Goal: Communication & Community: Share content

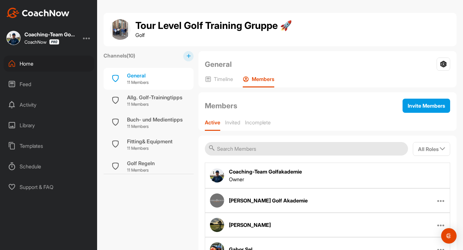
scroll to position [87, 0]
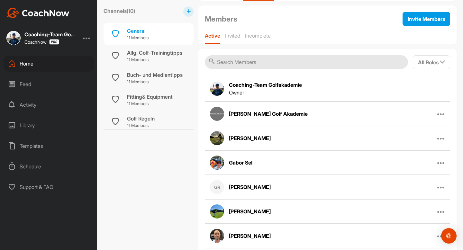
click at [25, 60] on div "Home" at bounding box center [49, 64] width 91 height 16
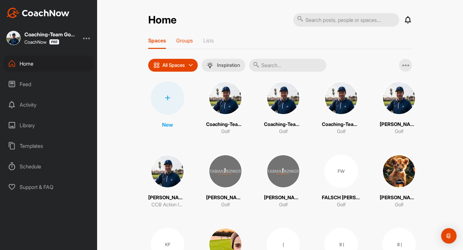
click at [185, 42] on p "Groups" at bounding box center [184, 40] width 17 height 6
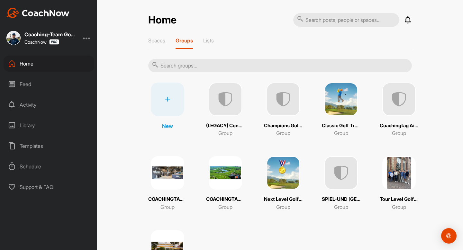
click at [286, 104] on img at bounding box center [283, 99] width 33 height 33
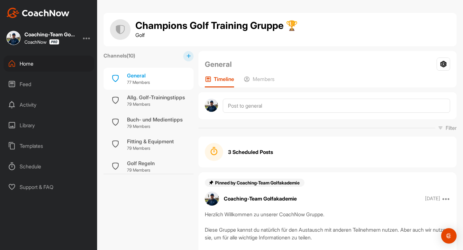
click at [279, 152] on div "3 Scheduled Posts" at bounding box center [327, 152] width 245 height 18
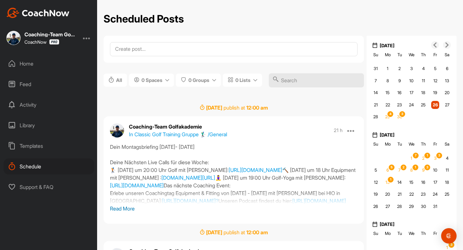
click at [129, 212] on p "Read More" at bounding box center [234, 209] width 248 height 8
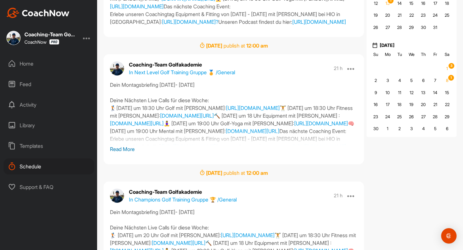
scroll to position [34, 0]
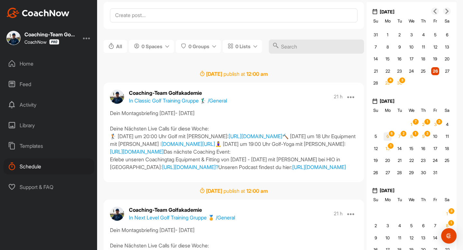
click at [390, 137] on span "5" at bounding box center [391, 133] width 7 height 7
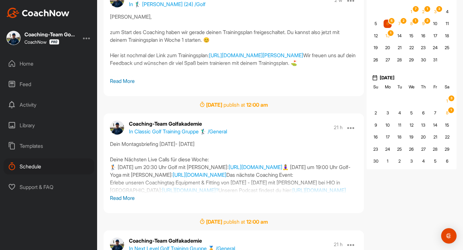
scroll to position [148, 0]
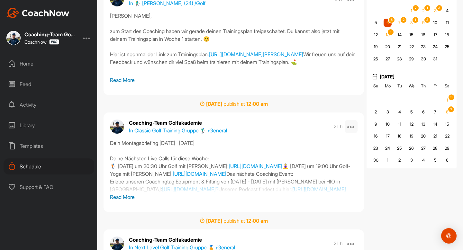
click at [353, 129] on icon at bounding box center [351, 127] width 8 height 8
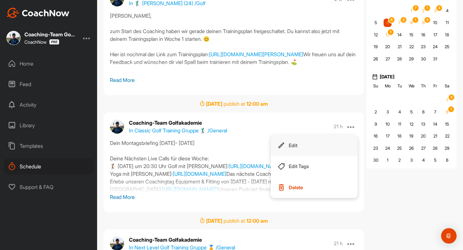
click at [307, 148] on button "Edit" at bounding box center [314, 145] width 87 height 21
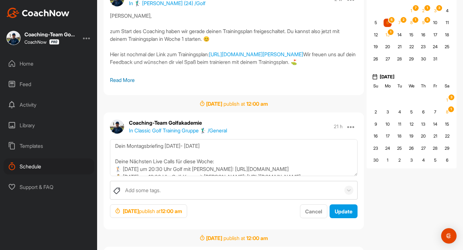
scroll to position [62, 0]
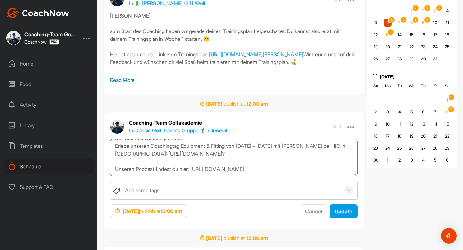
click at [302, 167] on textarea "Dein Montagsbriefing [DATE]- [DATE] Deine Nächsten Live Calls für diese Woche: …" at bounding box center [234, 157] width 248 height 37
paste textarea "P.S. Bitte denk dran: [PERSON_NAME] ist vom [DATE] bis [DATE] im Urlaub. In die…"
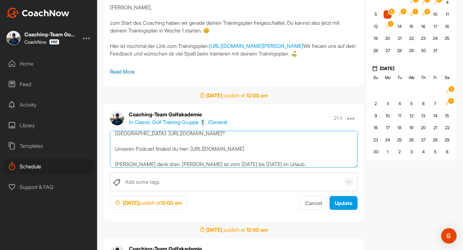
scroll to position [93, 0]
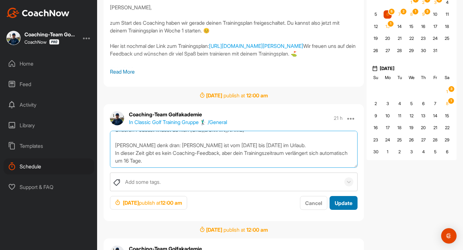
type textarea "Dein Montagsbriefing [DATE]- [DATE] Deine Nächsten Live Calls für diese Woche: …"
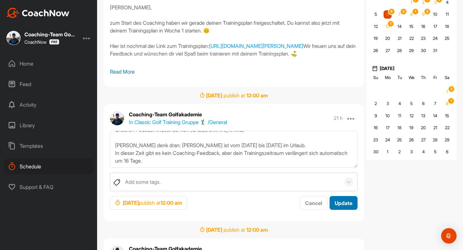
click at [346, 206] on div "Update" at bounding box center [344, 203] width 18 height 8
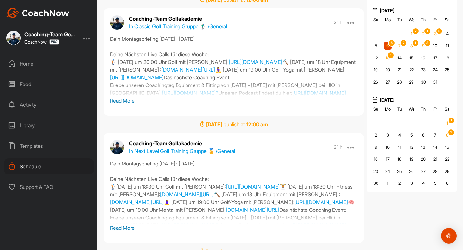
scroll to position [125, 0]
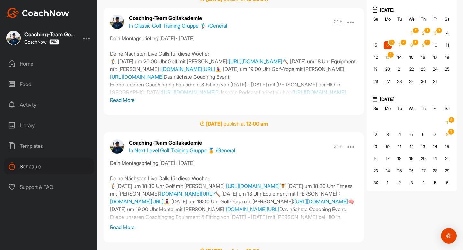
click at [390, 45] on span "5" at bounding box center [391, 42] width 7 height 7
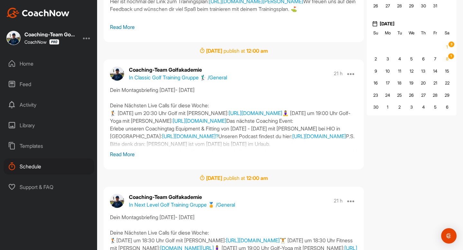
scroll to position [216, 0]
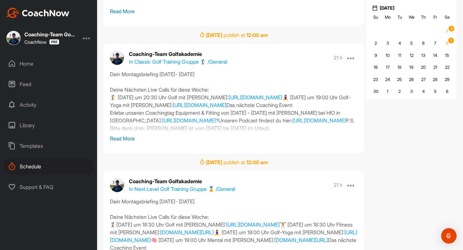
click at [125, 139] on p "Read More" at bounding box center [234, 139] width 248 height 8
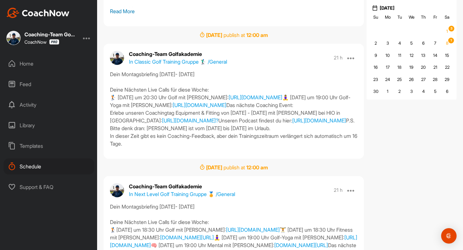
scroll to position [221, 0]
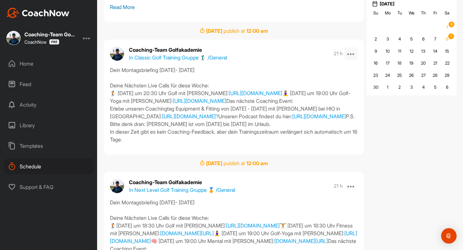
click at [354, 55] on icon at bounding box center [351, 54] width 8 height 8
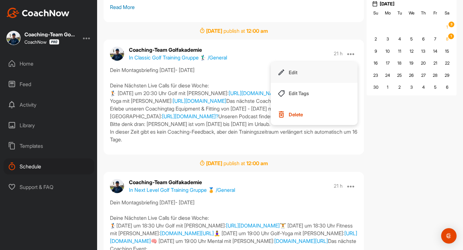
click at [317, 77] on button "Edit" at bounding box center [314, 72] width 87 height 21
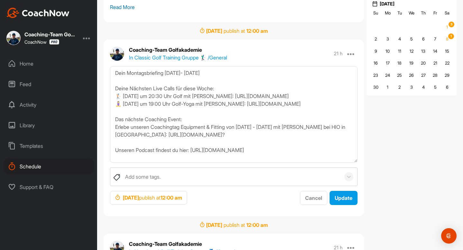
drag, startPoint x: 356, startPoint y: 101, endPoint x: 325, endPoint y: 249, distance: 151.7
click at [325, 249] on div "[DATE] publish at 12 : 00 am Coaching-Team Golfakademie In 🏌‍♂ [PERSON_NAME] (2…" at bounding box center [234, 251] width 260 height 703
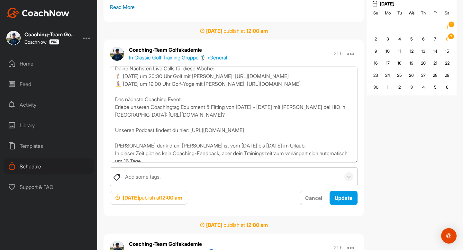
scroll to position [33, 0]
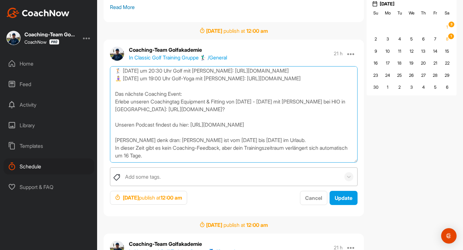
drag, startPoint x: 113, startPoint y: 128, endPoint x: 189, endPoint y: 174, distance: 89.0
click at [189, 174] on div "Dein Montagsbriefing [DATE]- [DATE] Deine Nächsten Live Calls für diese Woche: …" at bounding box center [234, 135] width 260 height 139
paste textarea "P.S. Bitte denk dran: [PERSON_NAME] ist vom [DATE] bis [DATE] im Urlaub. In die…"
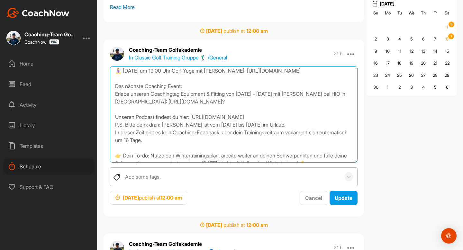
scroll to position [37, 0]
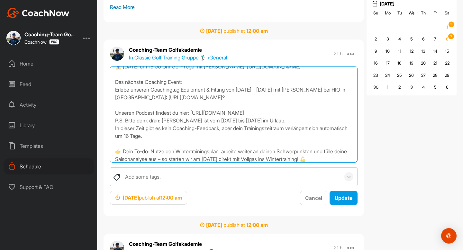
click at [115, 119] on textarea "Dein Montagsbriefing [DATE]- [DATE] Deine Nächsten Live Calls für diese Woche: …" at bounding box center [234, 114] width 248 height 96
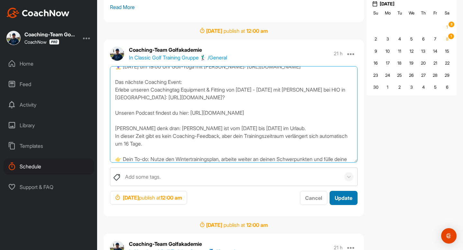
type textarea "Dein Montagsbriefing [DATE]- [DATE] Deine Nächsten Live Calls für diese Woche: …"
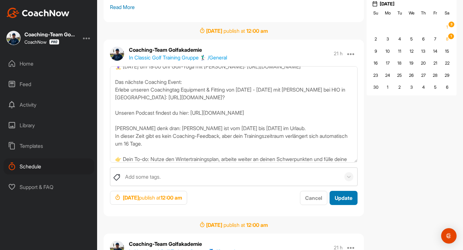
click at [352, 198] on span "Update" at bounding box center [344, 198] width 18 height 6
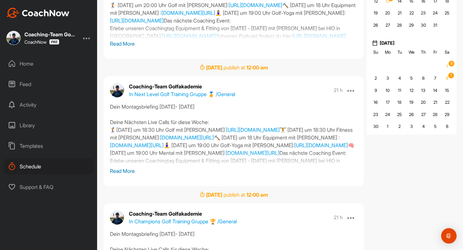
scroll to position [174, 0]
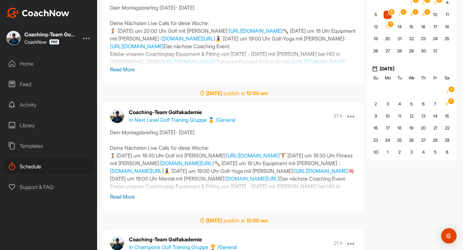
click at [390, 13] on span "5" at bounding box center [391, 11] width 7 height 7
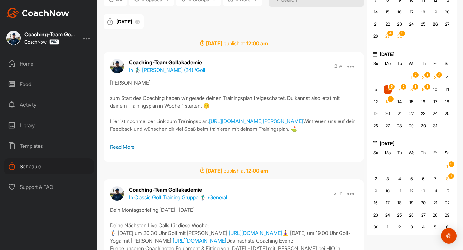
scroll to position [156, 0]
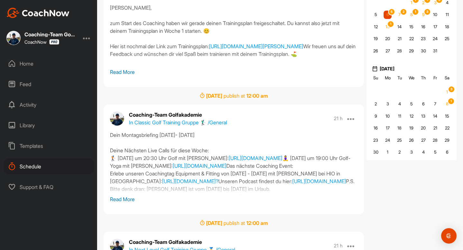
click at [124, 198] on p "Read More" at bounding box center [234, 199] width 248 height 8
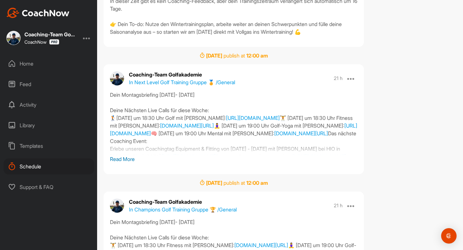
scroll to position [355, 0]
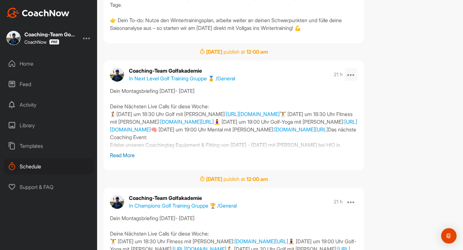
click at [353, 78] on icon at bounding box center [351, 75] width 8 height 8
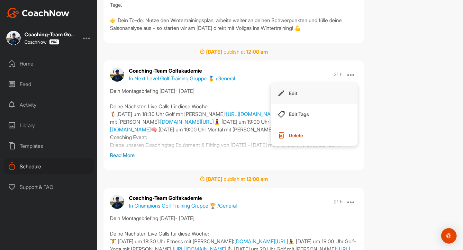
click at [313, 104] on button "Edit" at bounding box center [314, 93] width 87 height 21
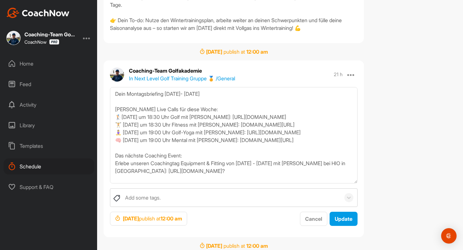
drag, startPoint x: 357, startPoint y: 159, endPoint x: 333, endPoint y: 250, distance: 93.4
click at [333, 226] on div "Dein Montagsbriefing [DATE]- [DATE] [PERSON_NAME] Live Calls für diese Woche: 🏌…" at bounding box center [234, 156] width 260 height 139
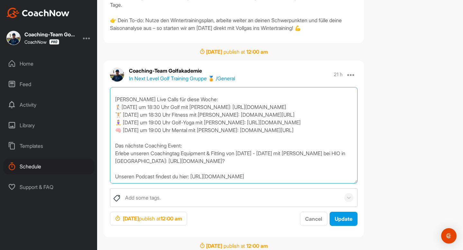
click at [294, 184] on textarea "Dein Montagsbriefing [DATE]- [DATE] [PERSON_NAME] Live Calls für diese Woche: 🏌…" at bounding box center [234, 135] width 248 height 96
paste textarea "P.S. Bitte denk dran: [PERSON_NAME] ist vom [DATE] bis [DATE] im Urlaub. In die…"
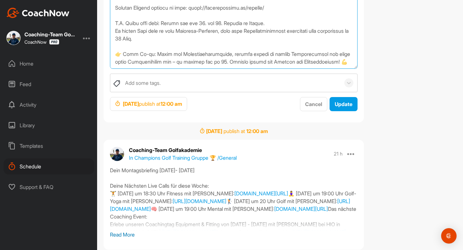
scroll to position [476, 0]
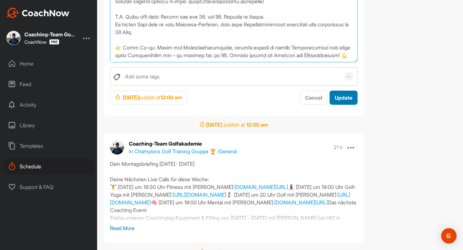
type textarea "Lore Ipsumdolorsitam 97.80.4396- 19.65.7077 Conse Adipisci Elit Seddo eiu tempo…"
click at [349, 105] on button "Update" at bounding box center [344, 98] width 28 height 14
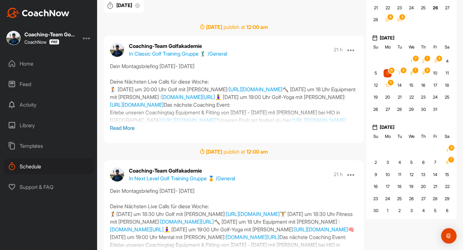
scroll to position [91, 0]
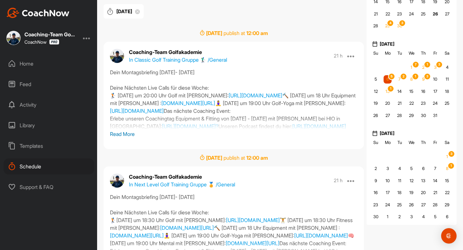
click at [388, 75] on span "5" at bounding box center [391, 76] width 7 height 7
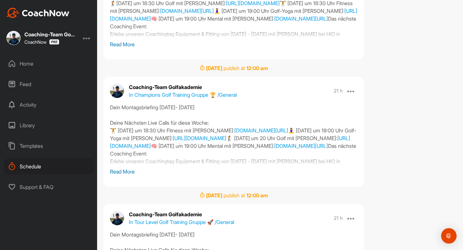
scroll to position [443, 0]
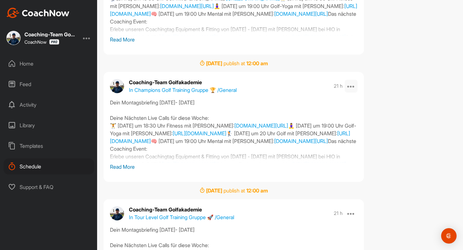
click at [350, 87] on icon at bounding box center [351, 86] width 8 height 8
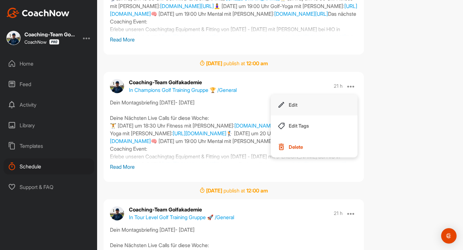
click at [322, 107] on button "Edit" at bounding box center [314, 105] width 87 height 21
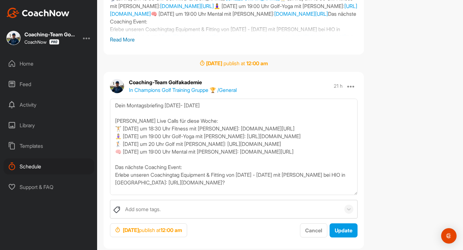
drag, startPoint x: 355, startPoint y: 133, endPoint x: 310, endPoint y: 250, distance: 125.4
click at [310, 250] on div "[DATE] publish at 12 : 00 am Coaching-Team Golfakademie In 🏌‍♂ [PERSON_NAME] (2…" at bounding box center [234, 29] width 260 height 703
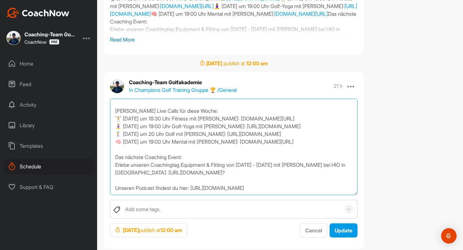
click at [281, 178] on textarea "Dein Montagsbriefing [DATE]- [DATE] [PERSON_NAME] Live Calls für diese Woche: 🏋…" at bounding box center [234, 147] width 248 height 96
paste textarea "P.S. Bitte denk dran: [PERSON_NAME] ist vom [DATE] bis [DATE] im Urlaub. In die…"
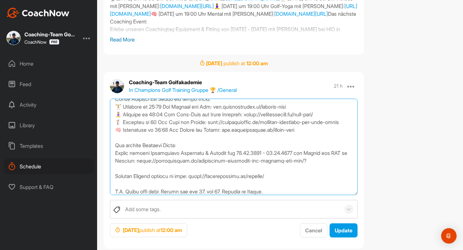
scroll to position [60, 0]
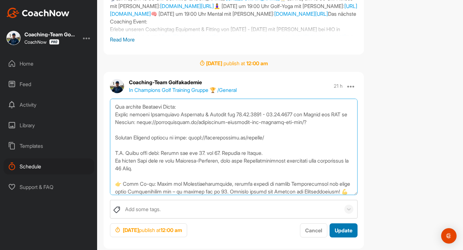
type textarea "Lore Ipsumdolorsitam 21.54.8555- 87.58.0366 Conse Adipisci Elit Seddo eiu tempo…"
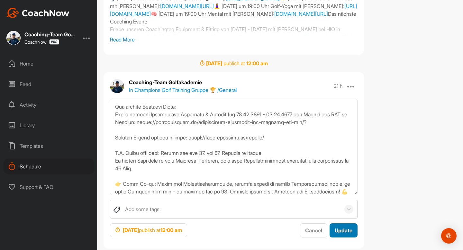
click at [348, 226] on button "Update" at bounding box center [344, 230] width 28 height 14
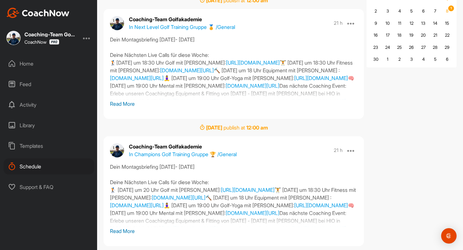
scroll to position [141, 0]
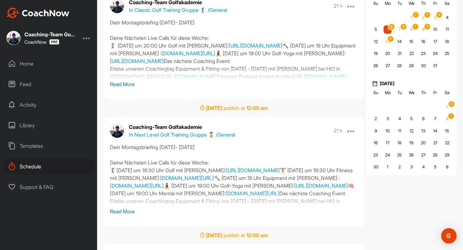
click at [390, 30] on span "5" at bounding box center [391, 26] width 7 height 7
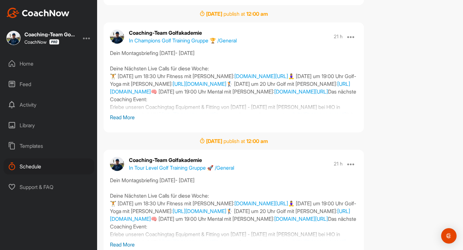
scroll to position [521, 0]
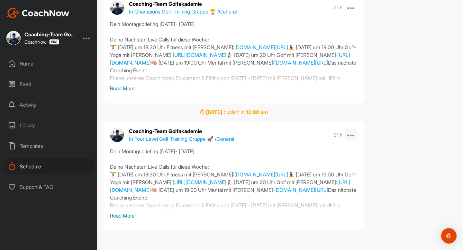
click at [353, 132] on icon at bounding box center [351, 135] width 8 height 8
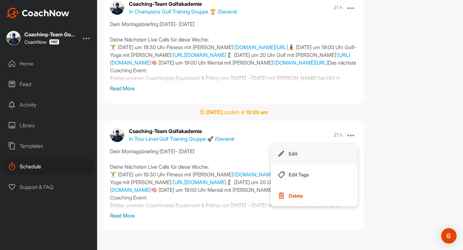
click at [324, 151] on button "Edit" at bounding box center [314, 153] width 87 height 21
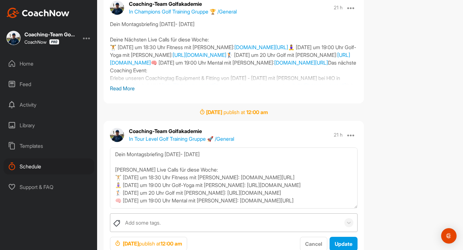
drag, startPoint x: 356, startPoint y: 182, endPoint x: 339, endPoint y: 250, distance: 69.6
click at [339, 250] on div "Dein Montagsbriefing [DATE]- [DATE] [PERSON_NAME] Live Calls für diese Woche: 🏋…" at bounding box center [234, 200] width 260 height 104
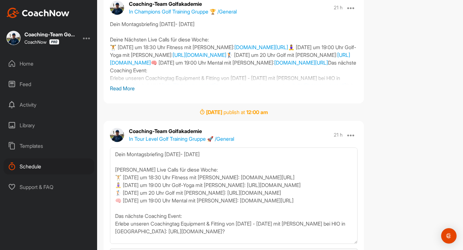
scroll to position [18, 0]
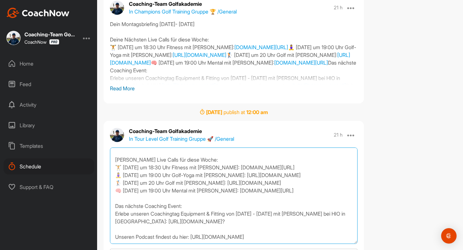
click at [297, 231] on textarea "Dein Montagsbriefing [DATE]- [DATE] [PERSON_NAME] Live Calls für diese Woche: 🏋…" at bounding box center [234, 196] width 248 height 96
paste textarea "P.S. Bitte denk dran: [PERSON_NAME] ist vom [DATE] bis [DATE] im Urlaub. In die…"
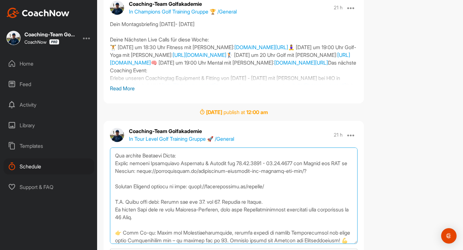
scroll to position [72, 0]
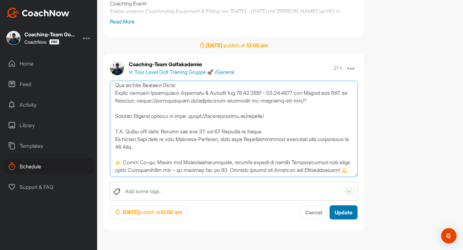
type textarea "Lore Ipsumdolorsitam 21.54.8555- 87.58.0366 Conse Adipisci Elit Seddo eiu tempo…"
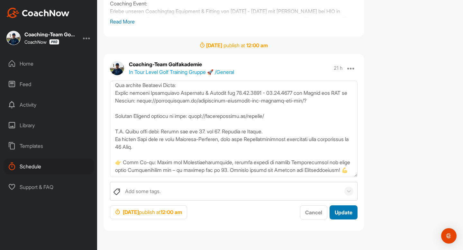
click at [352, 208] on button "Update" at bounding box center [344, 212] width 28 height 14
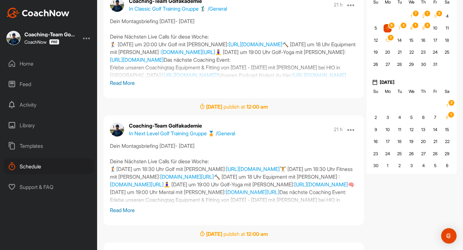
scroll to position [0, 0]
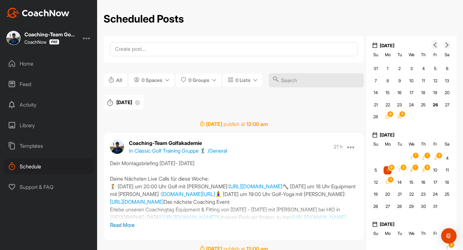
click at [387, 165] on div "0 5 5 6 2 7 1 8 3 9 0 10 0 11" at bounding box center [411, 170] width 86 height 12
click at [392, 170] on span "5" at bounding box center [391, 167] width 7 height 7
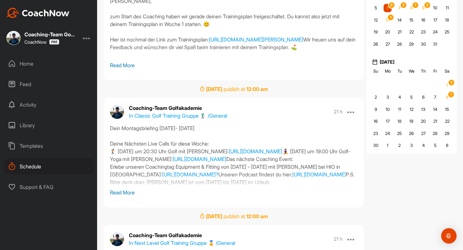
scroll to position [163, 0]
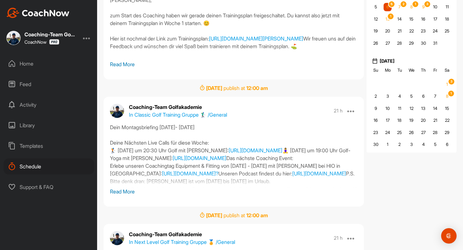
click at [131, 191] on p "Read More" at bounding box center [234, 192] width 248 height 8
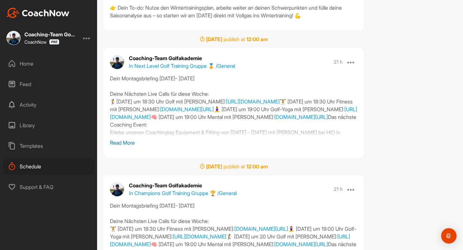
scroll to position [370, 0]
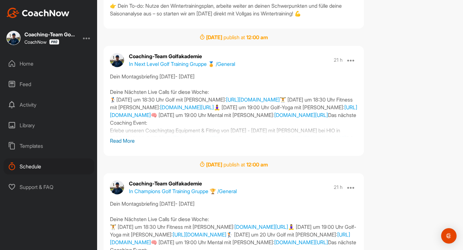
click at [130, 145] on p "Read More" at bounding box center [234, 141] width 248 height 8
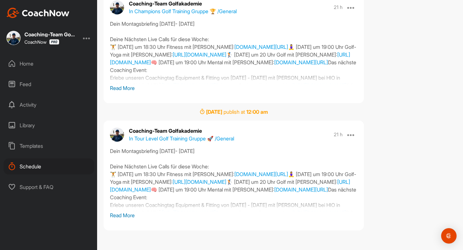
scroll to position [616, 0]
click at [131, 92] on p "Read More" at bounding box center [234, 88] width 248 height 8
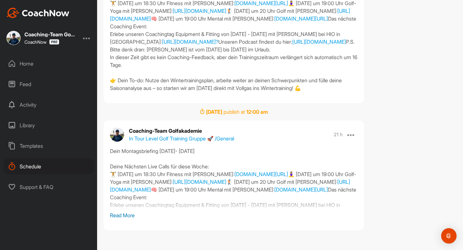
scroll to position [753, 0]
click at [126, 212] on p "Read More" at bounding box center [234, 216] width 248 height 8
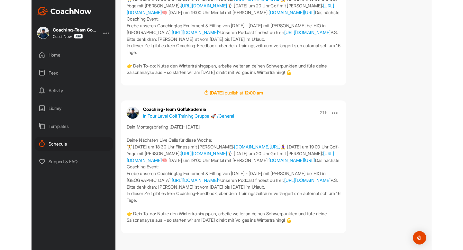
scroll to position [796, 0]
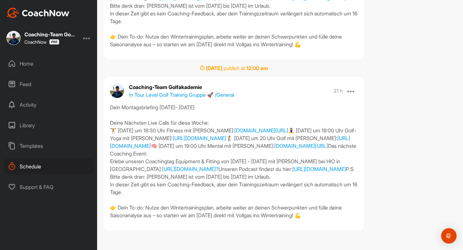
click at [40, 151] on div "Templates" at bounding box center [49, 146] width 91 height 16
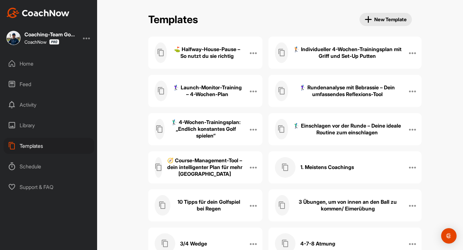
scroll to position [497, 0]
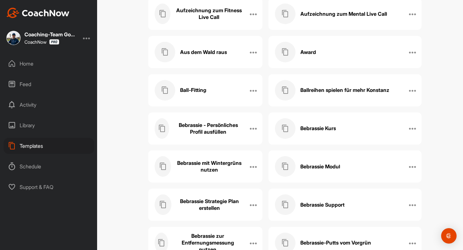
click at [212, 205] on h3 "Bebrassie Strategie Plan erstellen" at bounding box center [209, 205] width 66 height 14
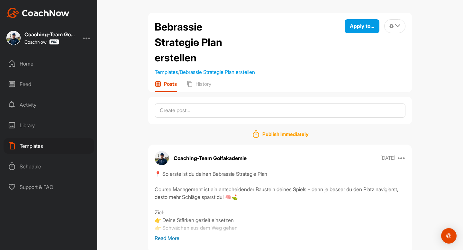
scroll to position [18, 0]
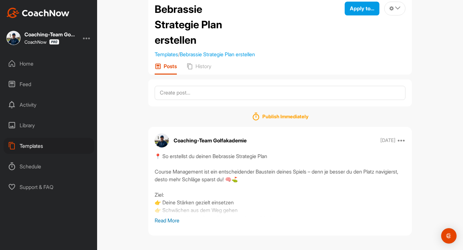
click at [168, 219] on p "Read More" at bounding box center [280, 221] width 251 height 8
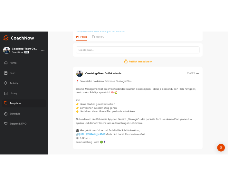
scroll to position [100, 0]
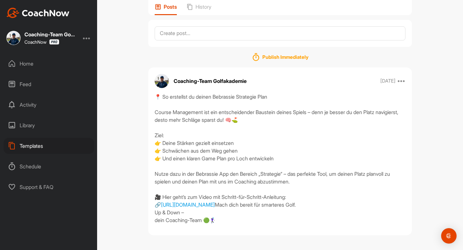
drag, startPoint x: 298, startPoint y: 190, endPoint x: 151, endPoint y: 179, distance: 146.7
click at [151, 179] on div "📍 So erstellst du deinen Bebrassie Strategie Plan Course Management ist ein ent…" at bounding box center [280, 158] width 264 height 131
copy div "📍 So erstellst du deinen Bebrassie Strategie Plan Course Management ist ein ent…"
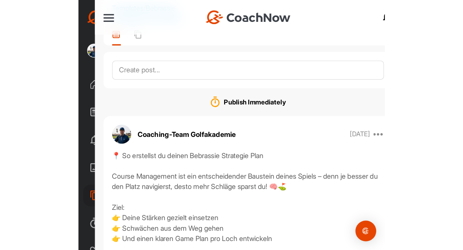
scroll to position [61, 0]
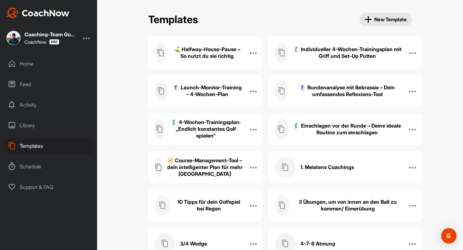
scroll to position [497, 0]
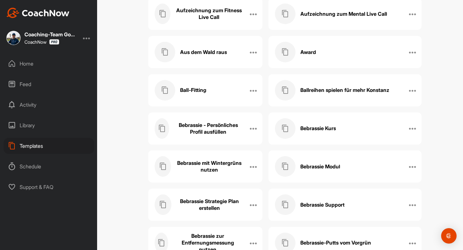
click at [217, 128] on h3 "Bebrassie - Persönliches Profil ausfüllen" at bounding box center [208, 129] width 68 height 14
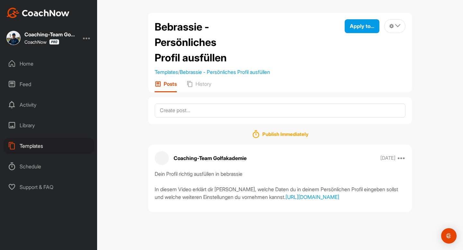
drag, startPoint x: 296, startPoint y: 221, endPoint x: 123, endPoint y: 210, distance: 173.3
click at [124, 210] on div "Bebrassie - Persönliches Profil ausfüllen Templates / Bebrassie - Persönliches …" at bounding box center [280, 125] width 366 height 250
copy link "[URL][DOMAIN_NAME]"
click at [34, 65] on div "Home" at bounding box center [49, 64] width 91 height 16
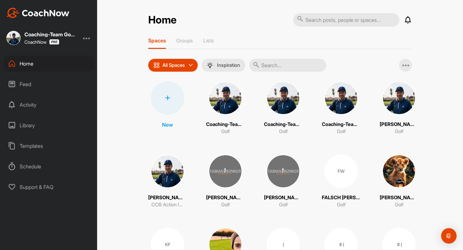
click at [269, 65] on input "text" at bounding box center [287, 65] width 77 height 13
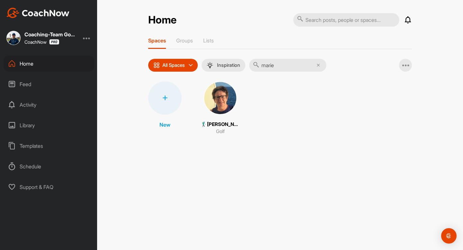
type input "marie"
click at [220, 102] on img at bounding box center [219, 97] width 33 height 33
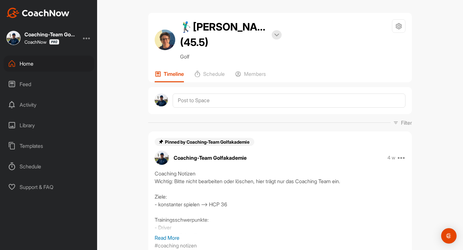
click at [167, 40] on img at bounding box center [165, 40] width 21 height 21
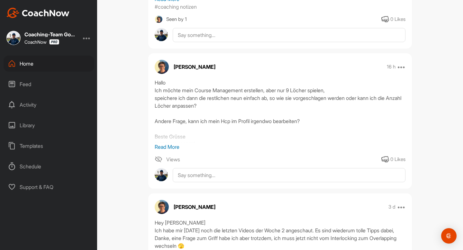
scroll to position [240, 0]
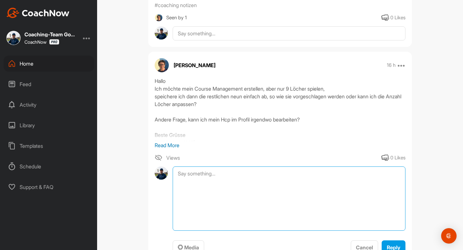
click at [213, 177] on textarea at bounding box center [289, 199] width 233 height 64
paste textarea "[PERSON_NAME], vielen Dank für deine Frage! Wenn du eine 9-Loch-Runde erfassen …"
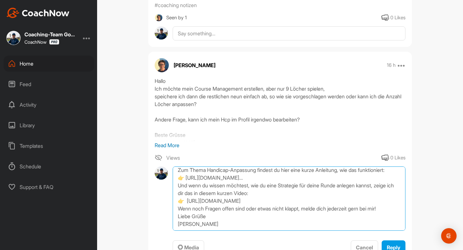
scroll to position [81, 0]
click at [331, 199] on textarea "[PERSON_NAME], vielen Dank für deine Frage! Wenn du eine 9-Loch-Runde erfassen …" at bounding box center [289, 199] width 233 height 64
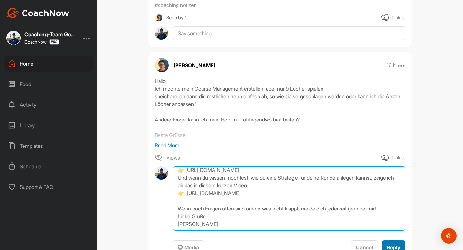
type textarea "[PERSON_NAME], vielen Dank für deine Frage! Wenn du eine 9-Loch-Runde erfassen …"
click at [394, 247] on span "Reply" at bounding box center [394, 247] width 14 height 6
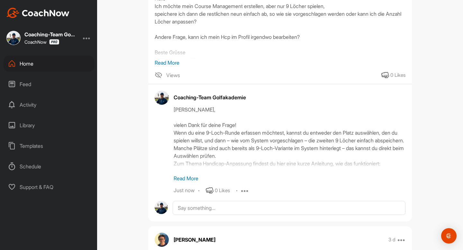
scroll to position [335, 0]
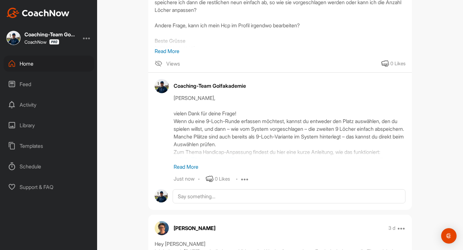
click at [186, 167] on p "Read More" at bounding box center [290, 167] width 232 height 8
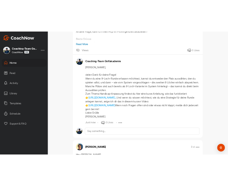
scroll to position [362, 0]
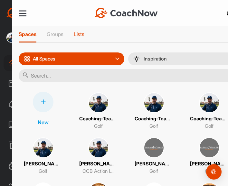
click at [75, 33] on p "Lists" at bounding box center [79, 34] width 11 height 6
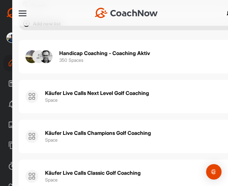
scroll to position [43, 0]
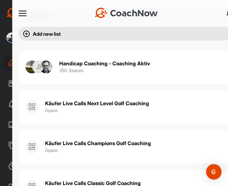
click at [109, 72] on div "Handicap Coaching - Coaching Aktiv 350 Spaces" at bounding box center [104, 67] width 91 height 21
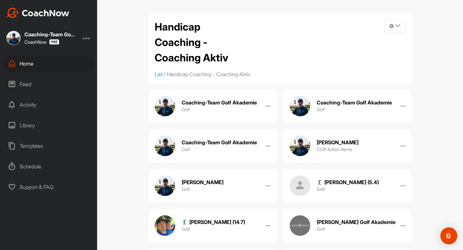
click at [446, 230] on div "Open Intercom Messenger" at bounding box center [448, 236] width 17 height 17
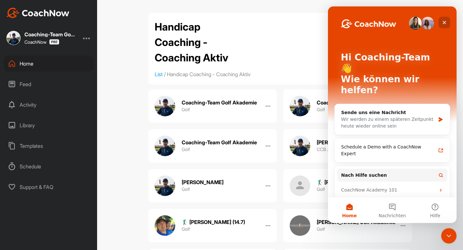
click at [448, 23] on div "Schließen" at bounding box center [445, 23] width 12 height 12
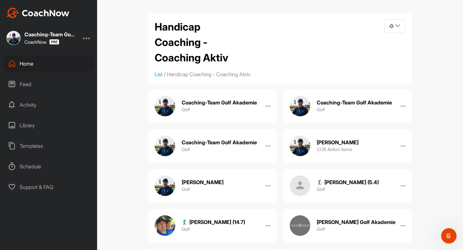
click at [34, 61] on div "Home" at bounding box center [49, 64] width 91 height 16
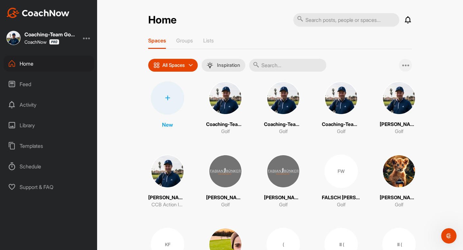
click at [404, 67] on icon at bounding box center [406, 65] width 8 height 8
click at [212, 41] on p "Lists" at bounding box center [208, 40] width 11 height 6
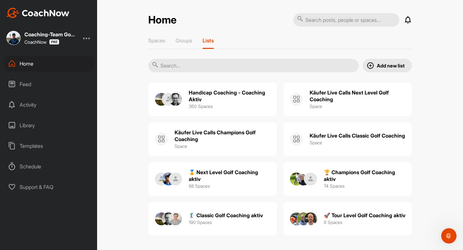
click at [28, 80] on div "Feed" at bounding box center [49, 84] width 91 height 16
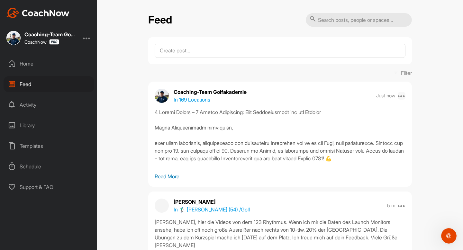
click at [401, 97] on icon at bounding box center [402, 96] width 8 height 8
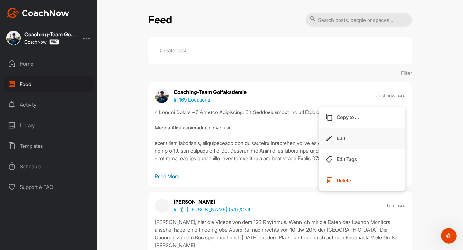
click at [374, 133] on button "Edit" at bounding box center [362, 138] width 87 height 21
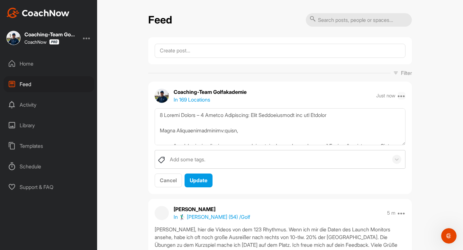
click at [404, 94] on icon at bounding box center [402, 96] width 8 height 8
click at [357, 180] on button "Delete" at bounding box center [362, 180] width 87 height 21
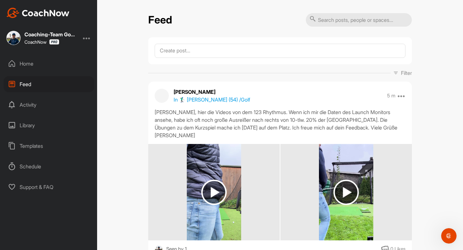
click at [26, 57] on div "Home" at bounding box center [49, 64] width 91 height 16
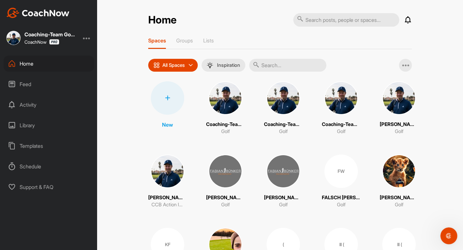
click at [452, 234] on icon "Intercom-Nachrichtendienst öffnen" at bounding box center [448, 235] width 11 height 11
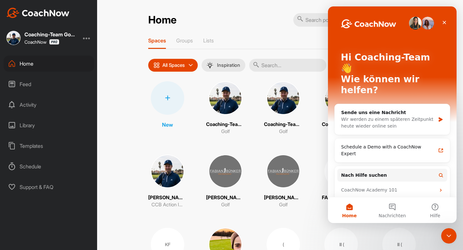
click at [181, 119] on div "New" at bounding box center [167, 104] width 33 height 47
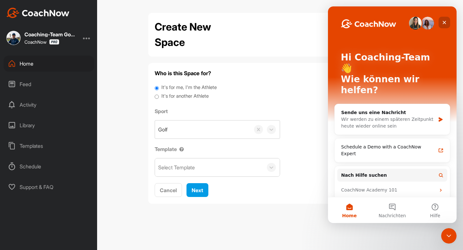
click at [449, 22] on div "Schließen" at bounding box center [445, 23] width 12 height 12
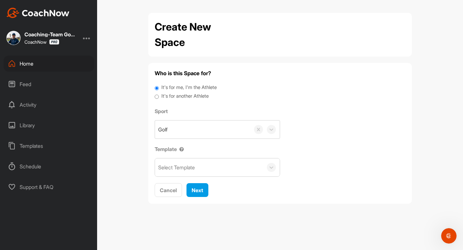
click at [20, 68] on div "Home" at bounding box center [49, 64] width 91 height 16
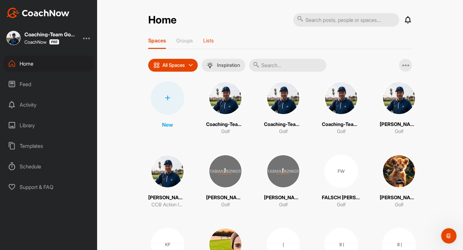
click at [211, 39] on p "Lists" at bounding box center [208, 40] width 11 height 6
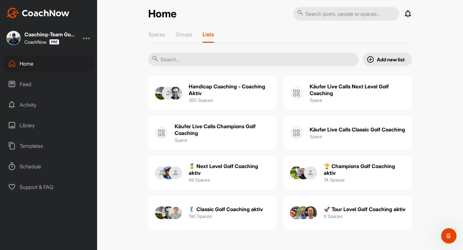
scroll to position [6, 0]
click at [240, 94] on h2 "Handicap Coaching - Coaching Aktiv" at bounding box center [230, 90] width 82 height 14
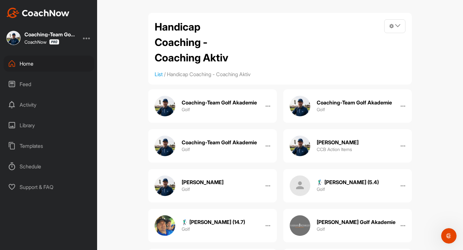
click at [217, 75] on li "Handicap Coaching - Coaching Aktiv" at bounding box center [209, 74] width 84 height 8
click at [443, 236] on icon "Intercom-Nachrichtendienst öffnen" at bounding box center [448, 235] width 11 height 11
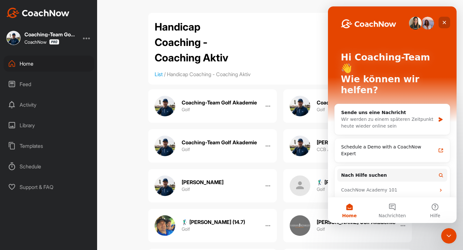
click at [446, 25] on div "Schließen" at bounding box center [445, 23] width 12 height 12
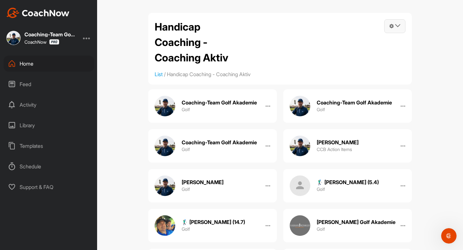
click at [400, 31] on span at bounding box center [394, 26] width 21 height 13
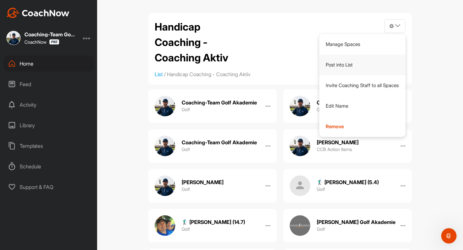
click at [345, 68] on link "Post into List" at bounding box center [362, 65] width 86 height 21
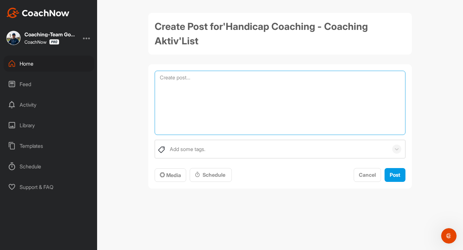
click at [267, 81] on textarea at bounding box center [280, 103] width 251 height 64
paste textarea "5 Loremi Dolors – 0 Ametco Adipiscing: Elit Seddoeiusmodt inc utl Etdolor Magna…"
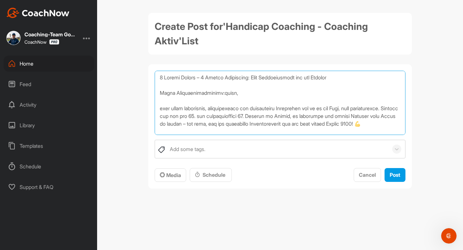
click at [158, 93] on textarea at bounding box center [280, 103] width 251 height 64
type textarea "6 Loremi Dolors – 2 Ametco Adipiscing: Elit Seddoeiusmodt inc utl Etdolor Magna…"
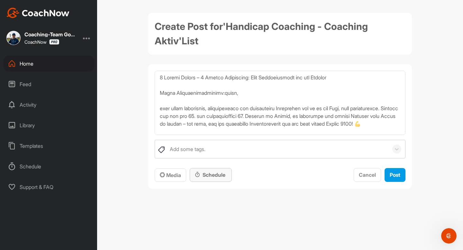
click at [226, 176] on div "Schedule" at bounding box center [211, 175] width 32 height 8
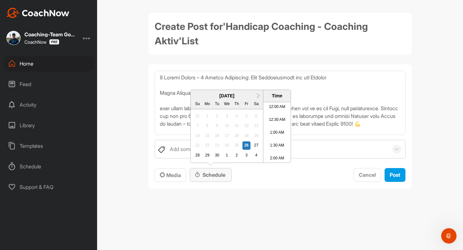
scroll to position [272, 0]
click at [201, 153] on div "28" at bounding box center [197, 155] width 8 height 8
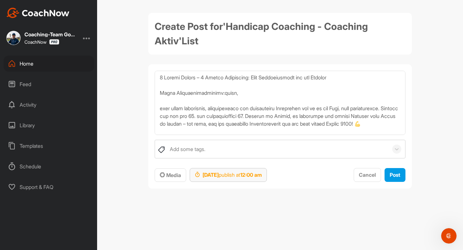
click at [262, 175] on strong "12:00 am" at bounding box center [251, 175] width 22 height 6
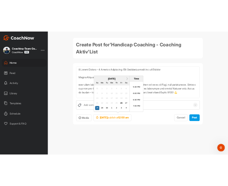
scroll to position [445, 0]
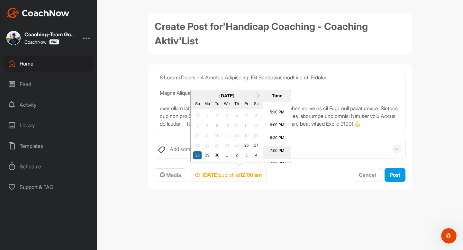
click at [278, 150] on li "7:00 PM" at bounding box center [276, 152] width 27 height 13
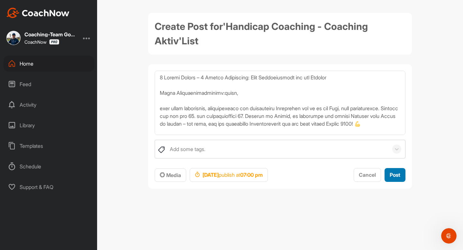
click at [402, 175] on button "Post" at bounding box center [394, 175] width 21 height 14
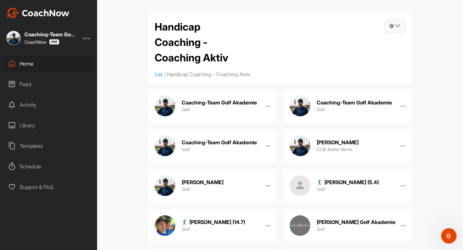
click at [401, 26] on span at bounding box center [394, 26] width 21 height 13
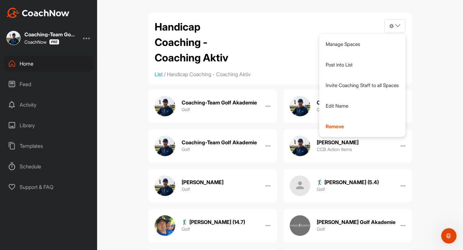
click at [32, 164] on div "Schedule" at bounding box center [49, 166] width 91 height 16
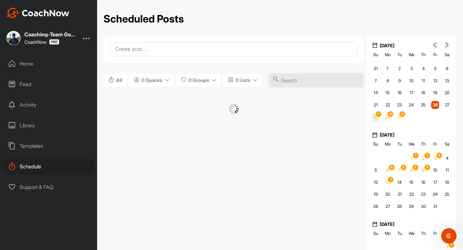
click at [380, 114] on span "1" at bounding box center [378, 114] width 7 height 7
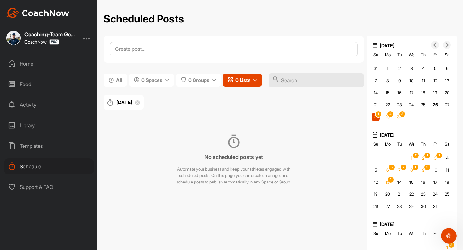
click at [247, 78] on span "0 Lists" at bounding box center [242, 80] width 15 height 7
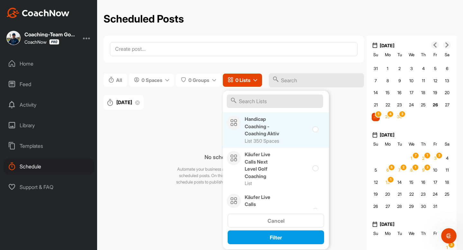
click at [254, 139] on div "Handicap Coaching - Coaching Aktiv List 350 Spaces" at bounding box center [263, 130] width 36 height 29
checkbox input "true"
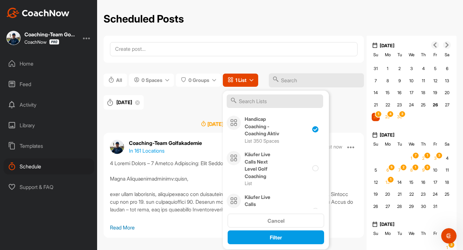
click at [157, 120] on div "[DATE] publish at 7 : 00 pm" at bounding box center [234, 124] width 260 height 8
